Goal: Find specific page/section: Locate a particular part of the current website

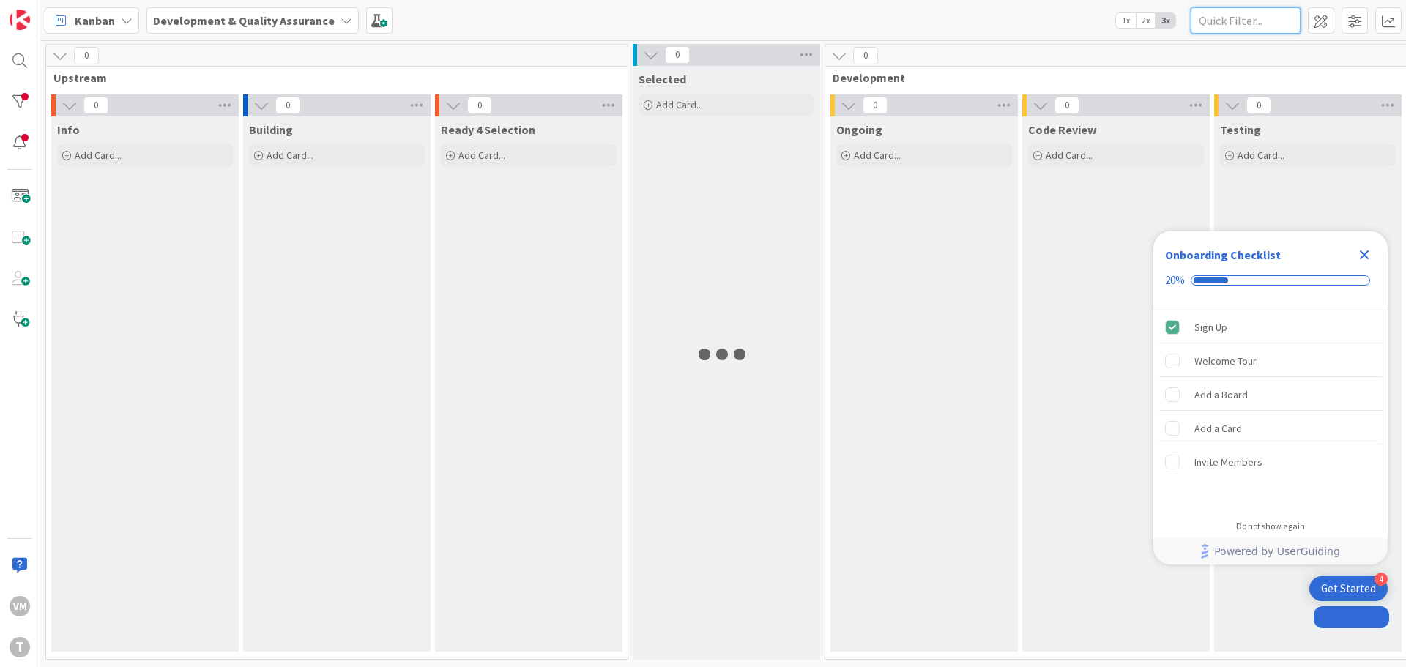
click at [1214, 26] on input "text" at bounding box center [1246, 20] width 110 height 26
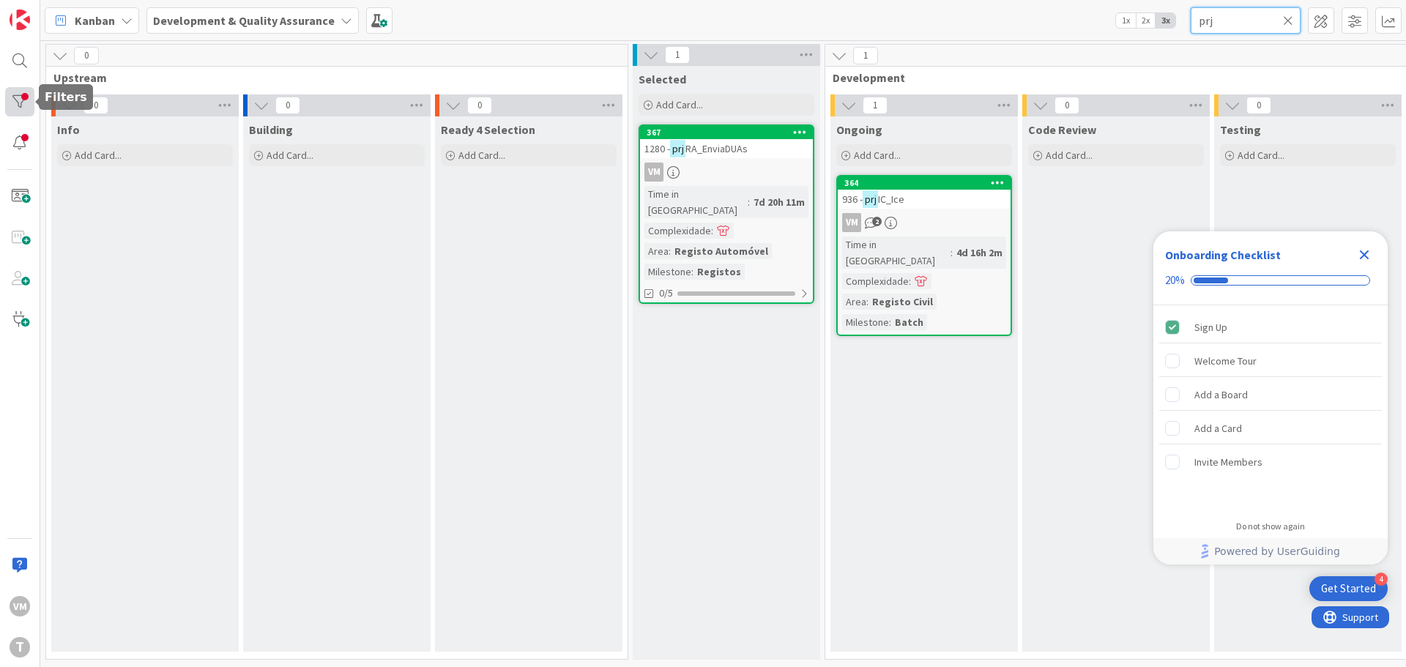
type input "prj"
click at [10, 91] on div at bounding box center [19, 101] width 29 height 29
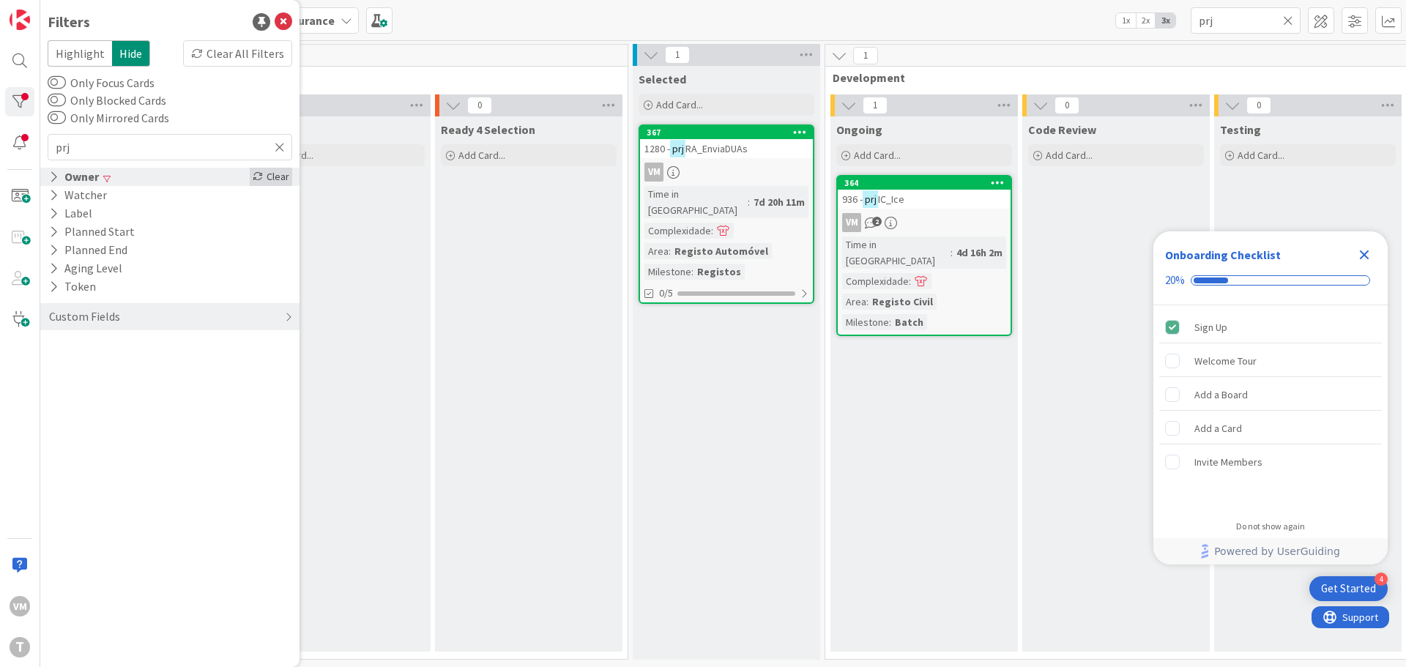
click at [269, 178] on div "Clear" at bounding box center [271, 177] width 42 height 18
